Goal: Transaction & Acquisition: Book appointment/travel/reservation

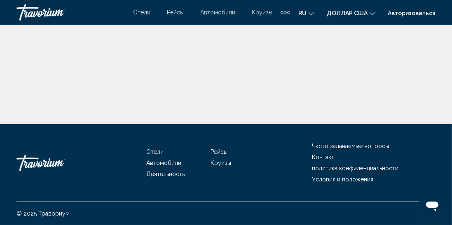
click at [149, 14] on font "Отели" at bounding box center [141, 12] width 17 height 7
